Goal: Task Accomplishment & Management: Use online tool/utility

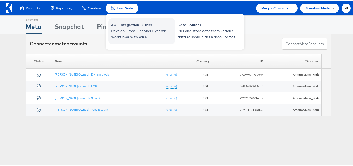
click at [127, 27] on span "Develop Cross-Channel Dynamic Workflows with ease." at bounding box center [142, 33] width 63 height 12
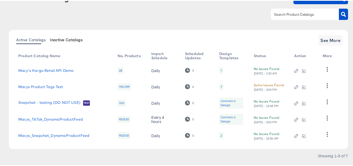
scroll to position [50, 0]
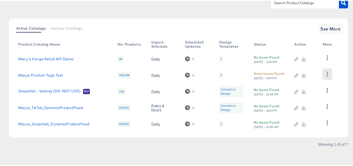
click at [327, 73] on icon "button" at bounding box center [327, 73] width 5 height 5
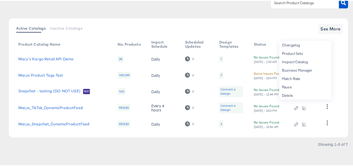
click at [0, 86] on article "Product Catalogs + New Product Catalog Active Catalogs Inactive Catalogs See Mo…" at bounding box center [178, 70] width 357 height 189
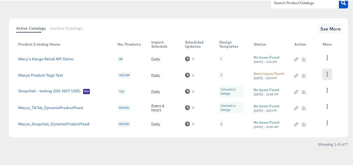
click at [329, 74] on icon "button" at bounding box center [327, 73] width 5 height 5
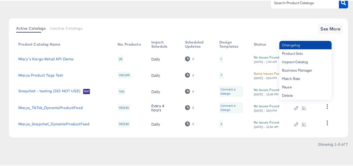
click at [304, 45] on div "Changelog" at bounding box center [306, 44] width 52 height 8
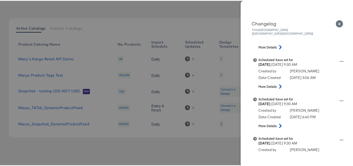
scroll to position [78, 0]
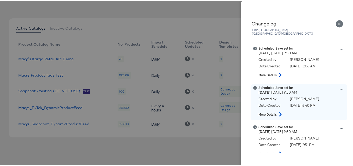
click at [340, 88] on icon at bounding box center [342, 88] width 4 height 1
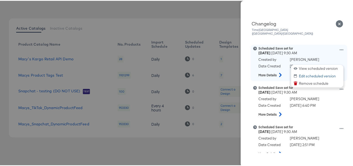
click at [307, 72] on button "Edit scheduled version" at bounding box center [317, 75] width 52 height 8
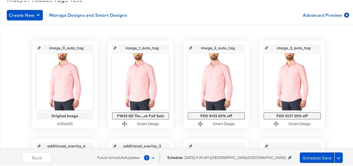
scroll to position [105, 0]
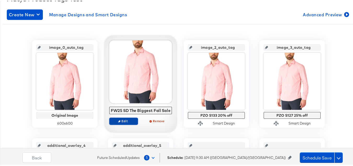
click at [124, 120] on span "Edit" at bounding box center [124, 120] width 24 height 4
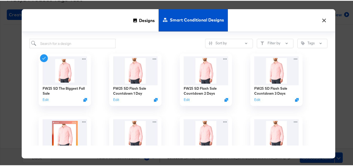
click at [323, 21] on button "×" at bounding box center [324, 18] width 9 height 9
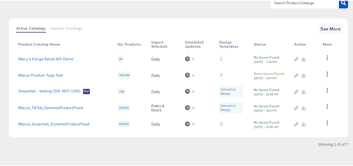
scroll to position [46, 0]
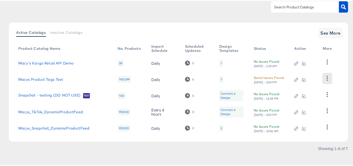
click at [326, 74] on button "button" at bounding box center [327, 77] width 9 height 10
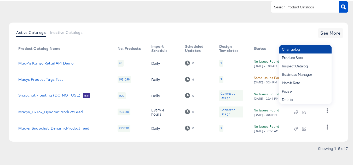
click at [299, 51] on div "Changelog" at bounding box center [306, 48] width 52 height 8
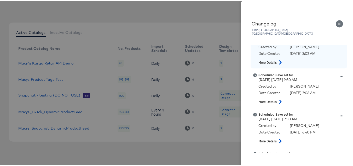
scroll to position [52, 0]
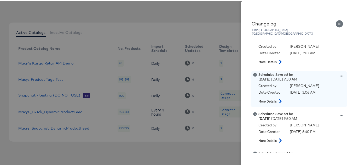
click at [340, 73] on icon at bounding box center [342, 75] width 4 height 4
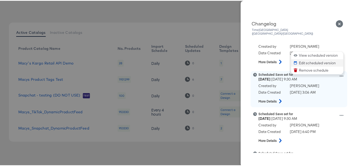
click at [309, 58] on button "Edit scheduled version" at bounding box center [317, 62] width 52 height 8
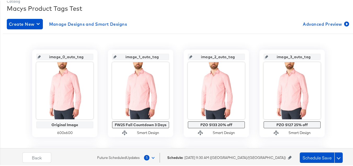
scroll to position [105, 0]
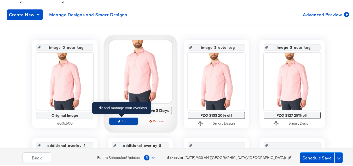
click at [125, 120] on span "Edit" at bounding box center [124, 120] width 24 height 4
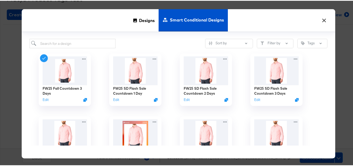
click at [321, 19] on button "×" at bounding box center [324, 18] width 9 height 9
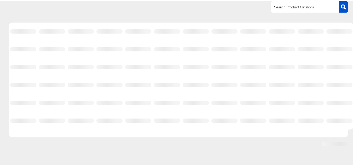
scroll to position [46, 0]
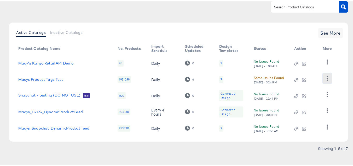
click at [329, 76] on icon "button" at bounding box center [327, 77] width 5 height 5
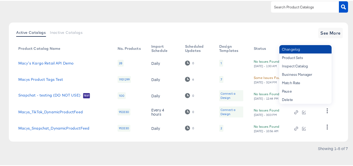
click at [300, 50] on div "Changelog" at bounding box center [306, 48] width 52 height 8
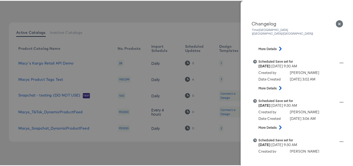
scroll to position [0, 0]
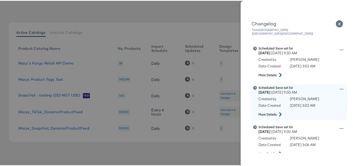
click at [337, 84] on div "Scheduled Save set for Saturday October 25th 2025 9:30 AM Created by Aia Barret…" at bounding box center [306, 100] width 94 height 33
click at [340, 88] on icon at bounding box center [342, 88] width 4 height 1
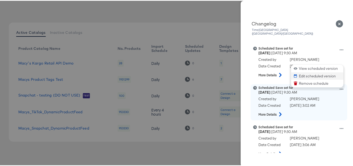
click at [304, 71] on button "Edit scheduled version" at bounding box center [317, 75] width 52 height 8
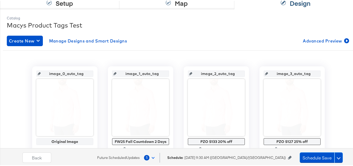
scroll to position [105, 0]
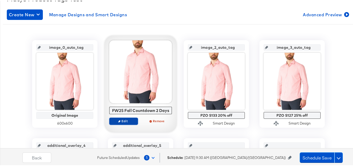
click at [126, 120] on span "Edit" at bounding box center [124, 120] width 24 height 4
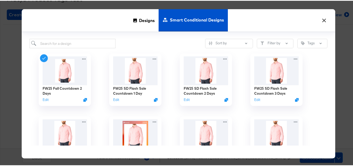
click at [321, 20] on button "×" at bounding box center [324, 18] width 9 height 9
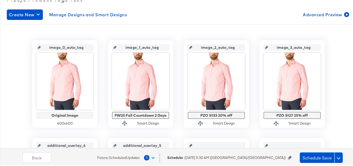
scroll to position [46, 0]
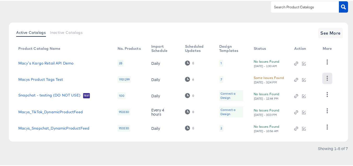
click at [328, 78] on icon "button" at bounding box center [327, 77] width 1 height 5
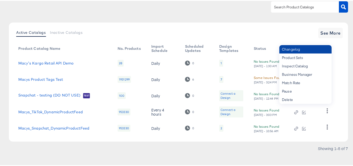
click at [294, 49] on div "Changelog" at bounding box center [306, 48] width 52 height 8
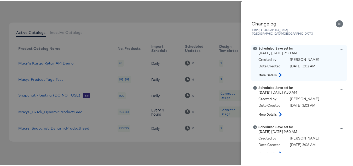
click at [340, 47] on icon at bounding box center [342, 49] width 4 height 4
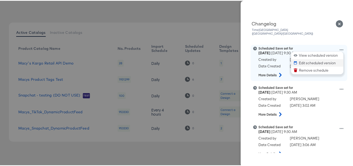
click at [310, 58] on button "Edit scheduled version" at bounding box center [317, 62] width 52 height 8
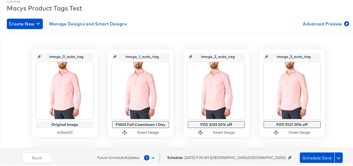
scroll to position [105, 0]
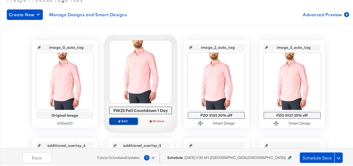
click at [121, 119] on span "Edit" at bounding box center [124, 120] width 24 height 4
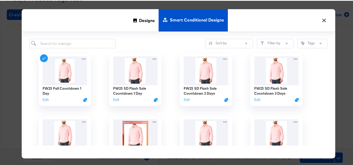
click at [324, 17] on button "×" at bounding box center [324, 18] width 9 height 9
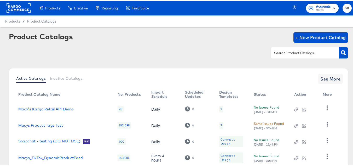
click at [21, 9] on rect at bounding box center [19, 7] width 24 height 9
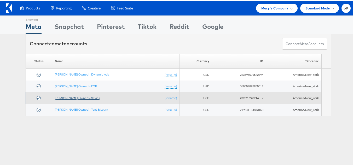
click at [82, 97] on link "Macy's Owned - STWD" at bounding box center [77, 97] width 45 height 4
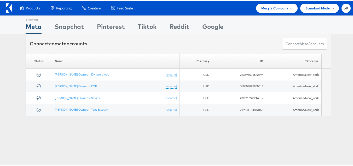
drag, startPoint x: 9, startPoint y: 5, endPoint x: 12, endPoint y: 1, distance: 4.7
click at [9, 5] on icon at bounding box center [9, 7] width 6 height 9
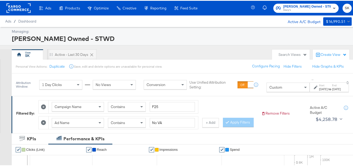
click at [141, 33] on div "[PERSON_NAME] Owned - STWD" at bounding box center [181, 37] width 339 height 9
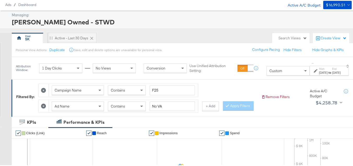
scroll to position [52, 0]
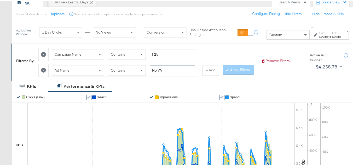
click at [173, 70] on input "No VA" at bounding box center [172, 70] width 45 height 10
paste input "Big Fall Sale"
type input "Big Fall Sale"
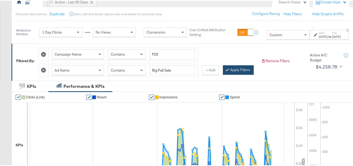
click at [223, 74] on button "Apply Filters" at bounding box center [238, 68] width 31 height 9
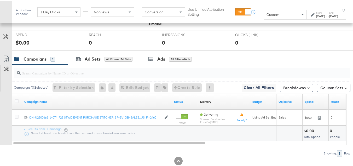
scroll to position [241, 0]
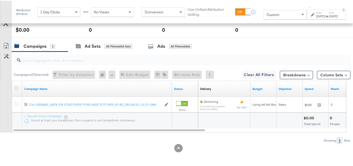
click at [16, 87] on icon at bounding box center [17, 87] width 4 height 4
click at [0, 0] on input "checkbox" at bounding box center [0, 0] width 0 height 0
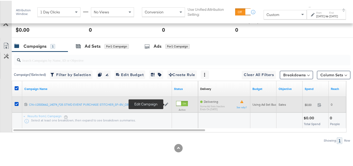
click at [166, 103] on icon at bounding box center [167, 104] width 4 height 4
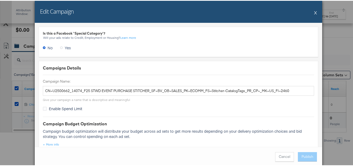
click at [314, 11] on button "X" at bounding box center [315, 12] width 3 height 10
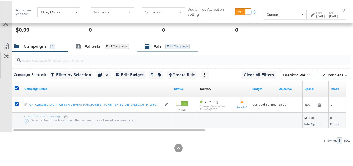
click at [158, 45] on div "Ads" at bounding box center [158, 45] width 8 height 6
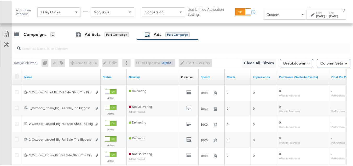
click at [15, 77] on icon at bounding box center [17, 76] width 4 height 4
click at [0, 0] on input "checkbox" at bounding box center [0, 0] width 0 height 0
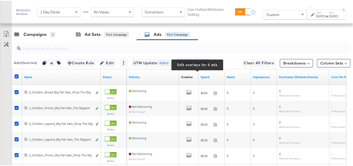
click at [201, 65] on span "Edit Overlay Edit overlays for 6 ads" at bounding box center [193, 62] width 30 height 7
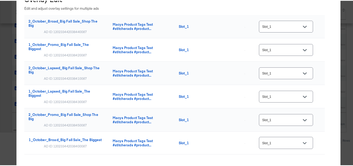
scroll to position [0, 0]
